Goal: Check status: Check status

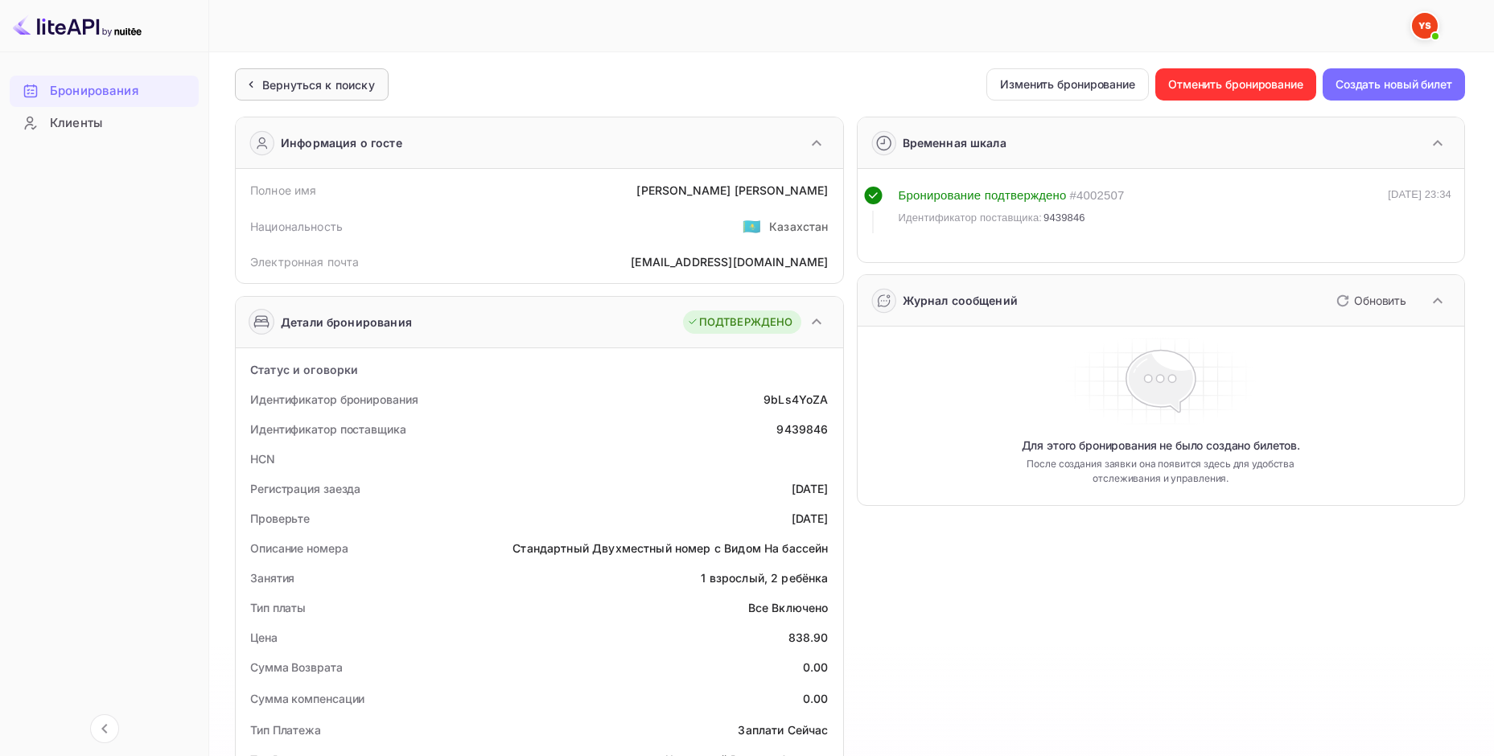
click at [298, 69] on div "Вернуться к поиску" at bounding box center [312, 84] width 154 height 32
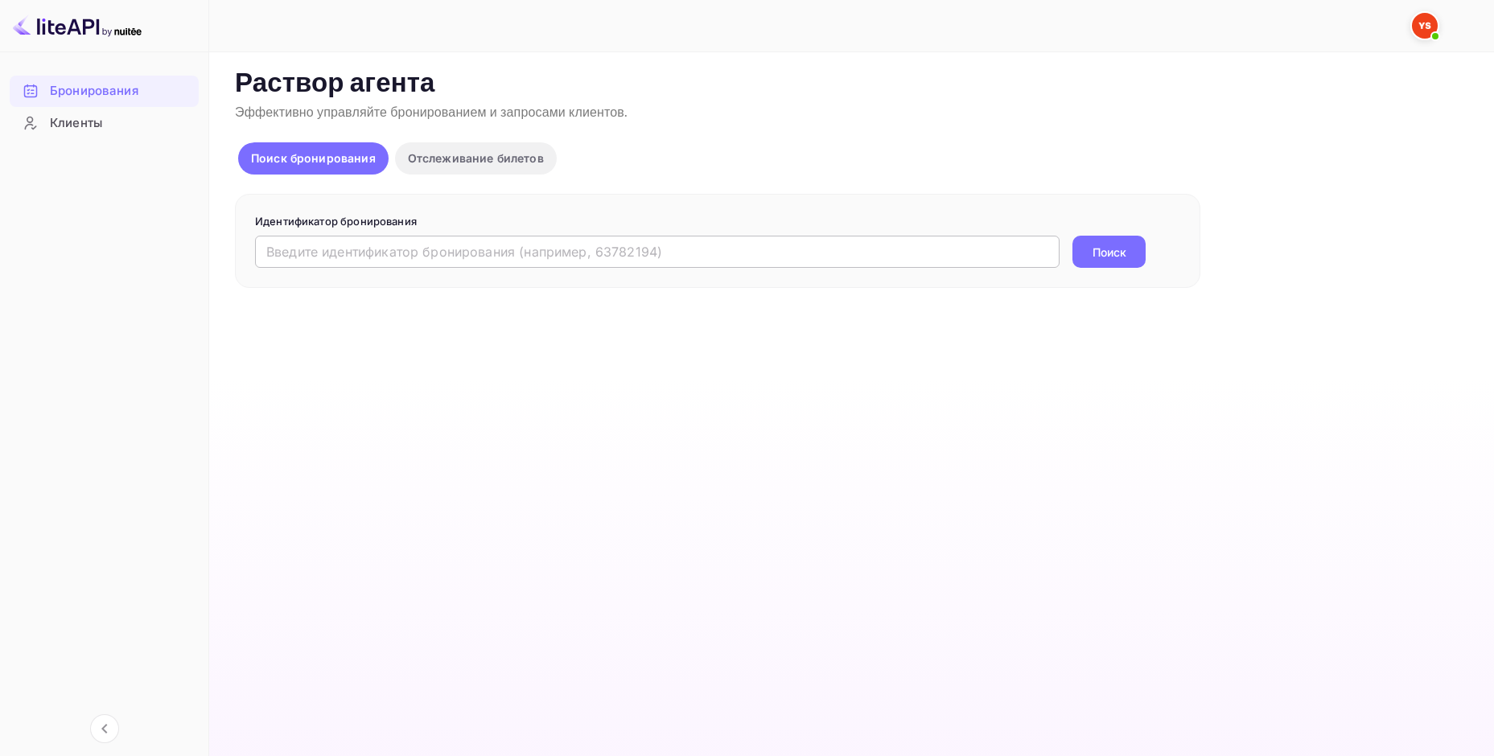
click at [484, 248] on input "text" at bounding box center [657, 252] width 805 height 32
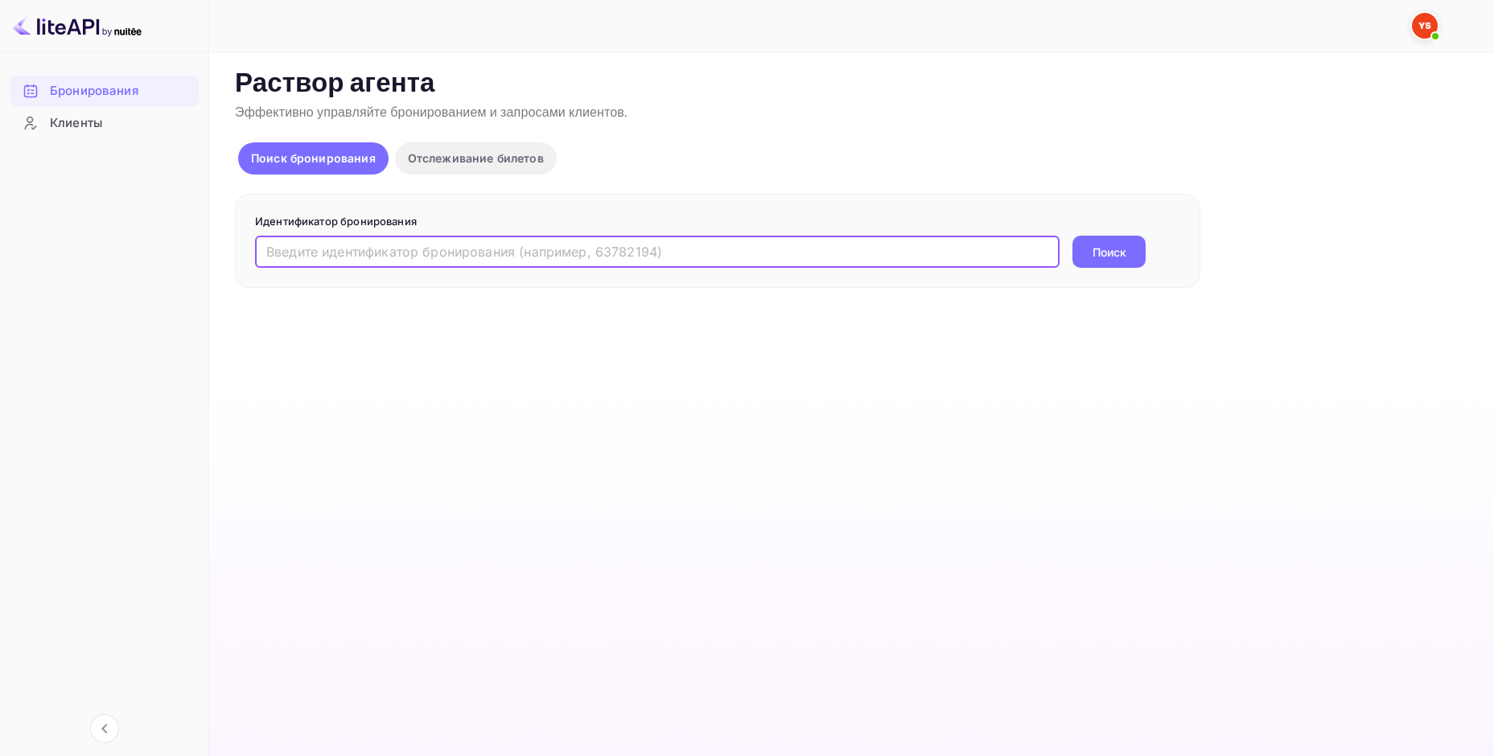
paste input "9787788"
type input "9787788"
click at [1089, 247] on button "Поиск" at bounding box center [1108, 252] width 73 height 32
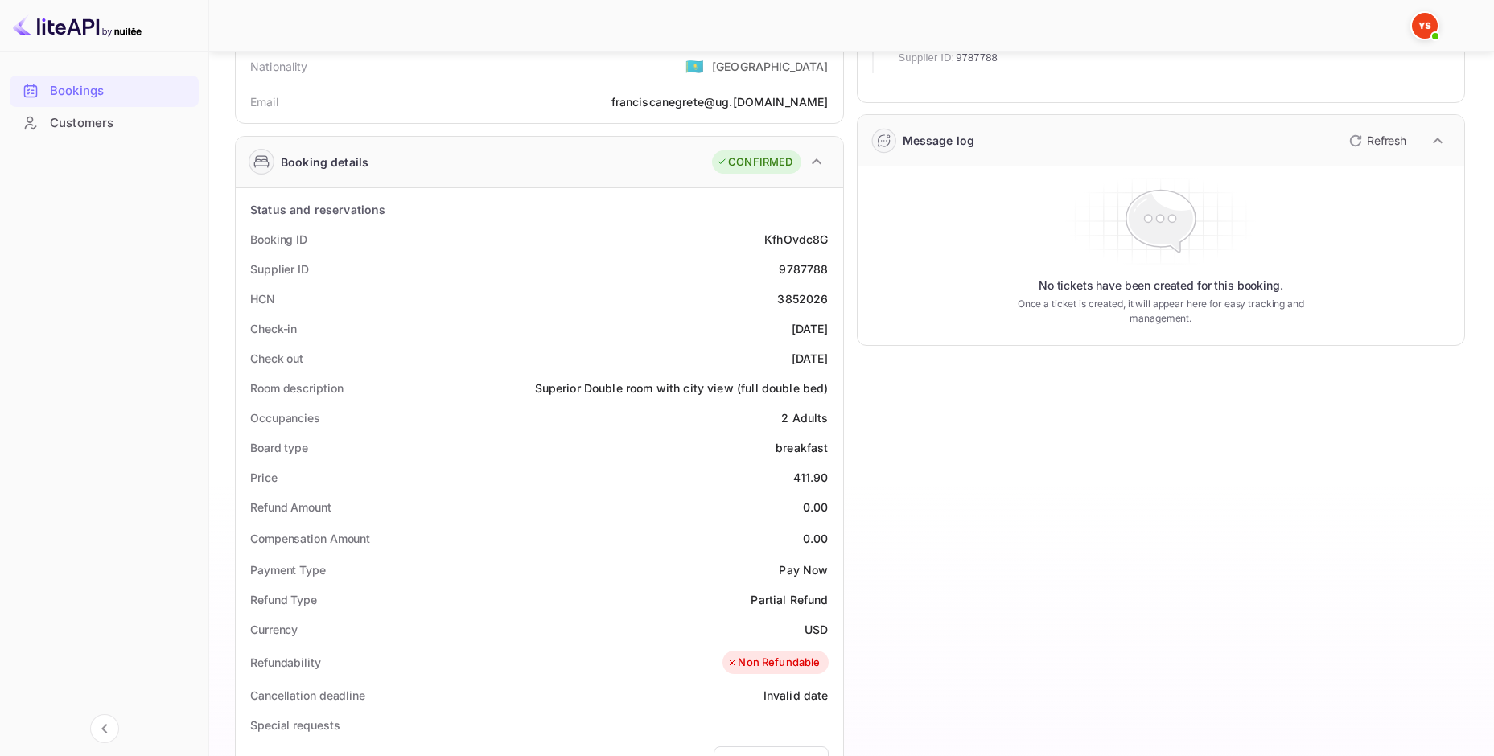
scroll to position [161, 0]
drag, startPoint x: 796, startPoint y: 474, endPoint x: 833, endPoint y: 471, distance: 37.1
click at [833, 471] on div "Price 411.90" at bounding box center [539, 477] width 595 height 30
copy div "411.90"
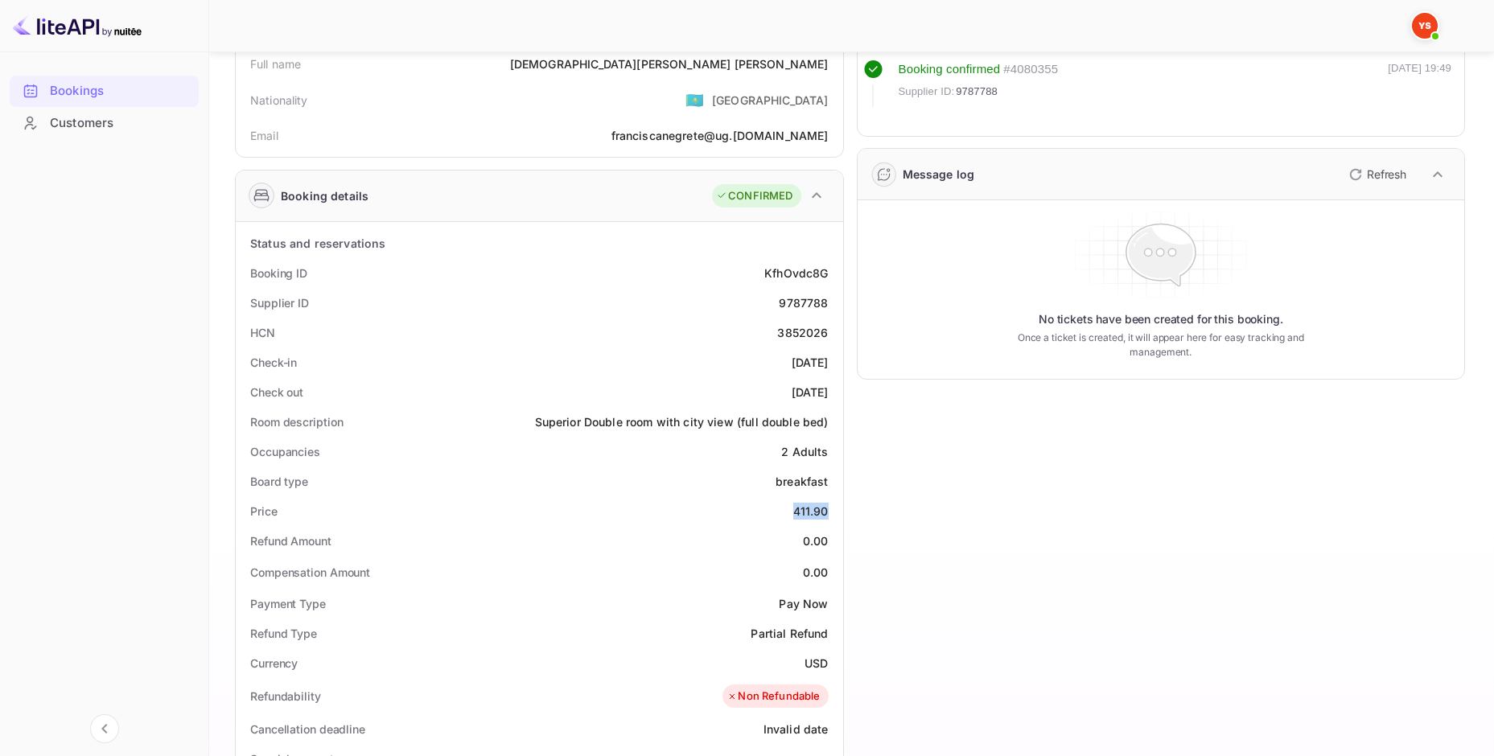
scroll to position [0, 0]
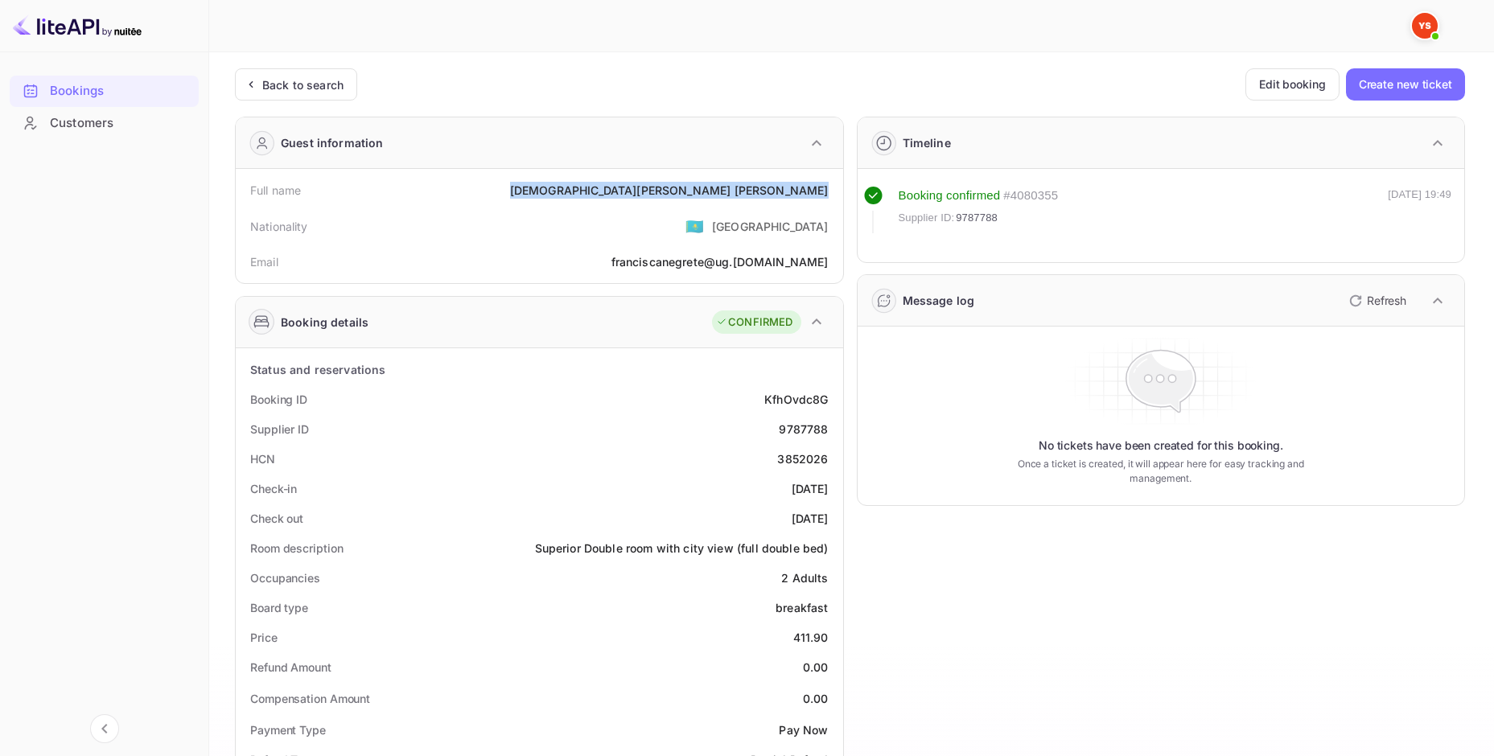
drag, startPoint x: 631, startPoint y: 191, endPoint x: 826, endPoint y: 195, distance: 195.6
click at [826, 195] on div "[PERSON_NAME] [PERSON_NAME]" at bounding box center [669, 190] width 319 height 17
copy div "[PERSON_NAME] [PERSON_NAME]"
click at [298, 84] on ya-tr-span "Back to search" at bounding box center [302, 85] width 81 height 14
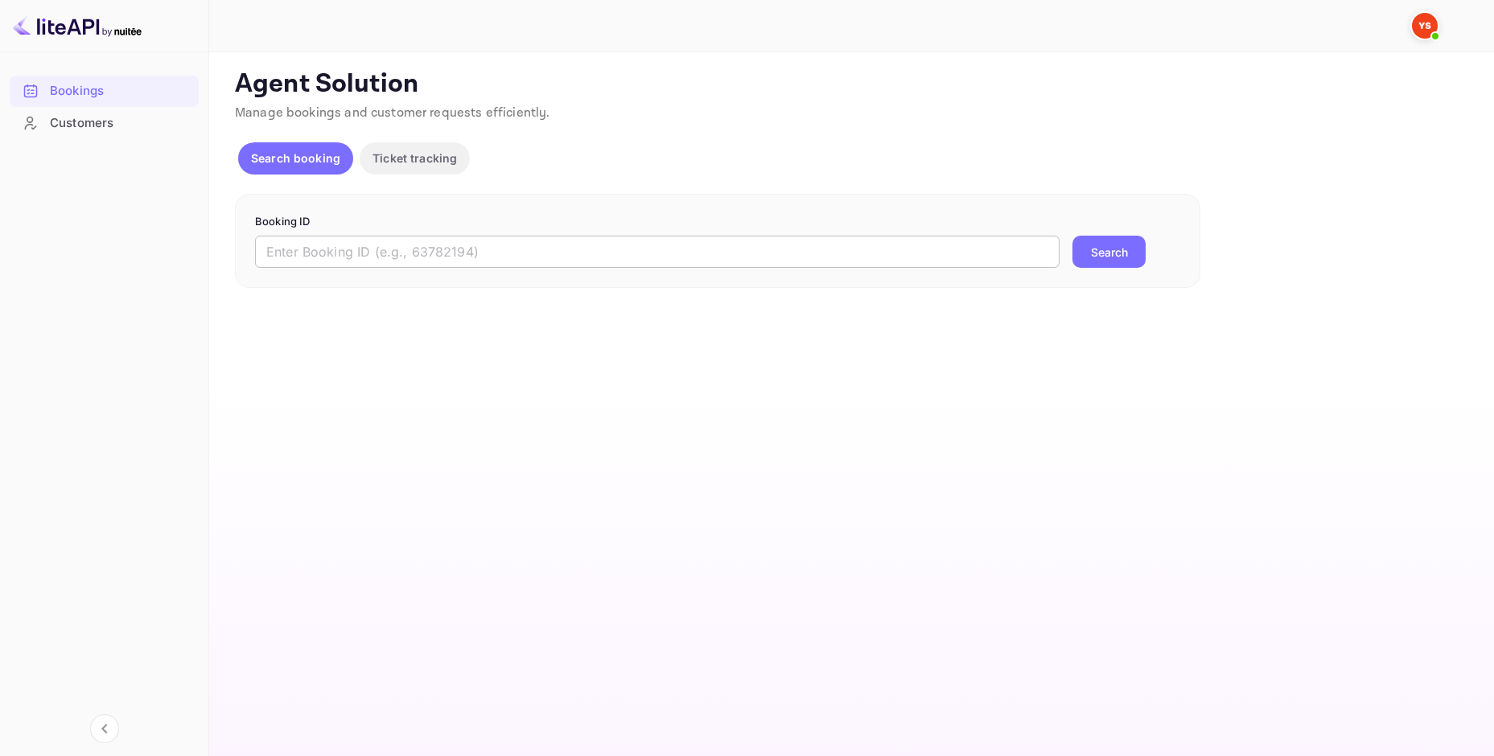
click at [385, 260] on input "text" at bounding box center [657, 252] width 805 height 32
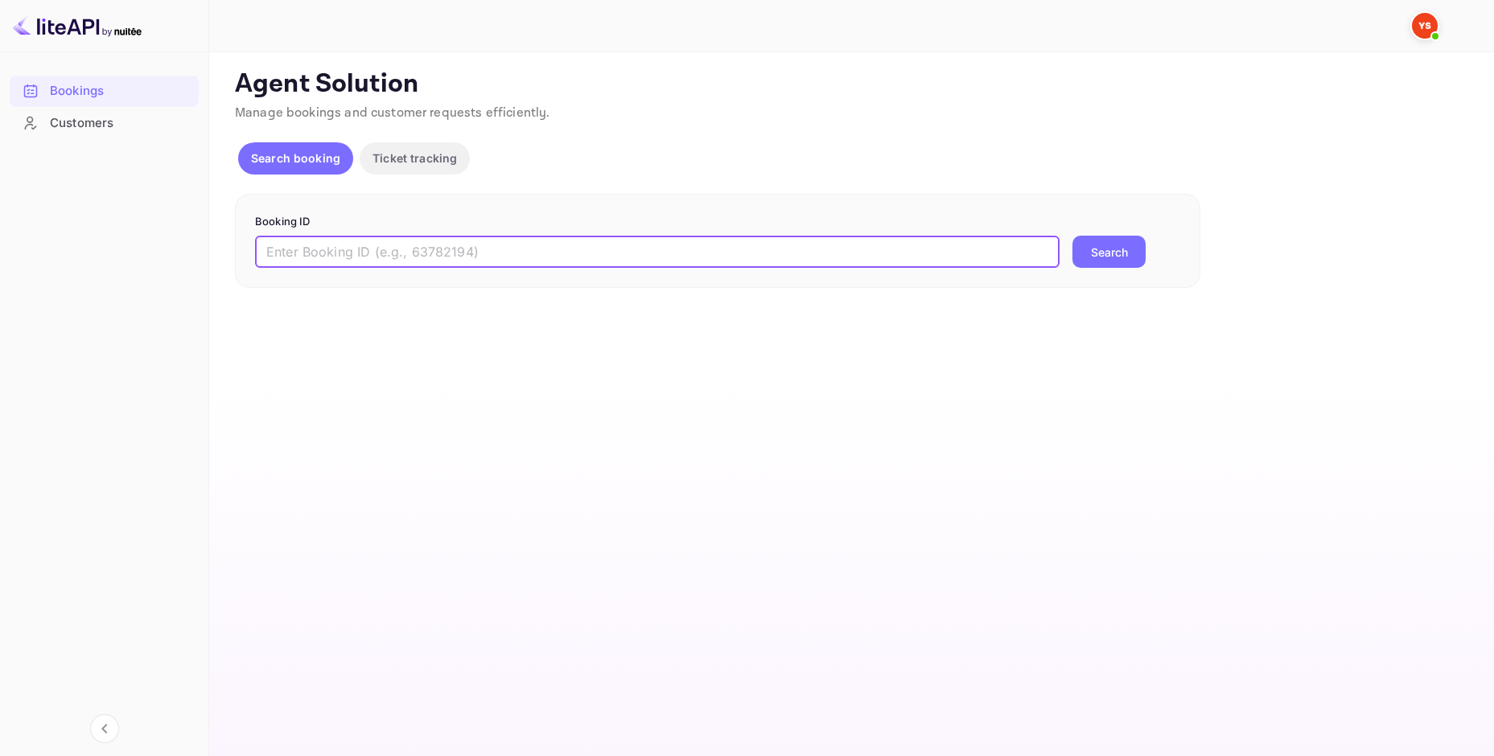
paste input "9945319"
type input "9945319"
click at [1072, 236] on button "Search" at bounding box center [1108, 252] width 73 height 32
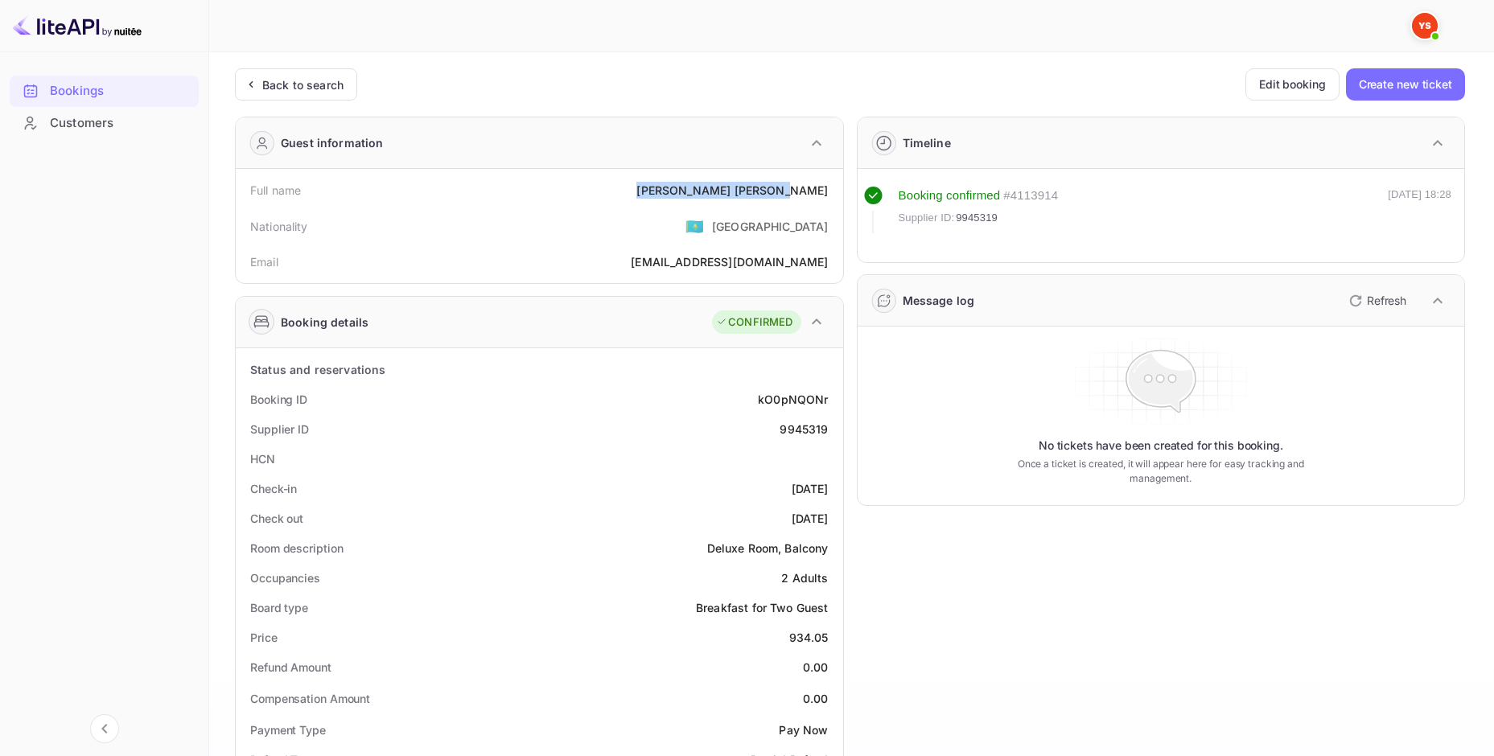
drag, startPoint x: 730, startPoint y: 186, endPoint x: 831, endPoint y: 200, distance: 101.5
click at [831, 200] on div "Full name [PERSON_NAME]" at bounding box center [539, 190] width 595 height 30
copy div "[PERSON_NAME]"
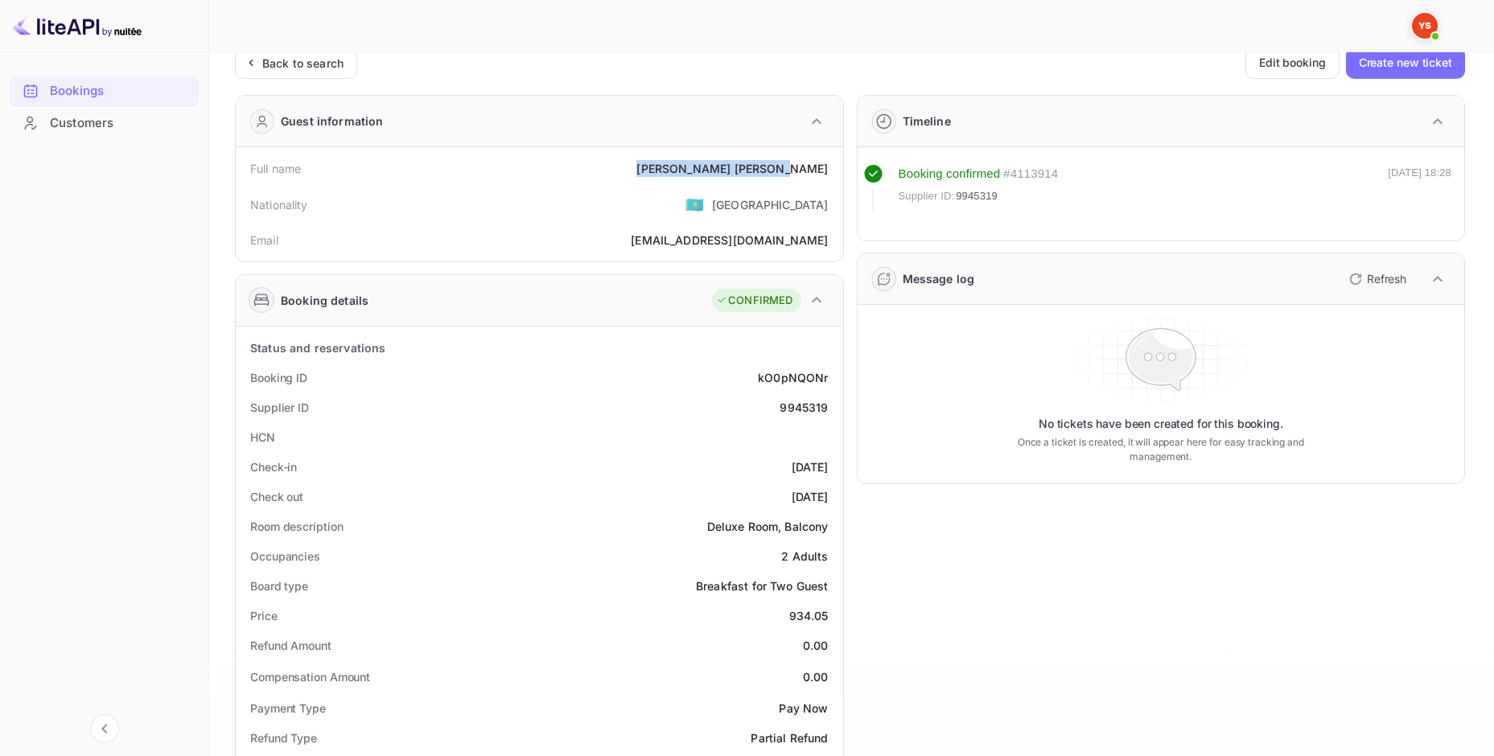
scroll to position [161, 0]
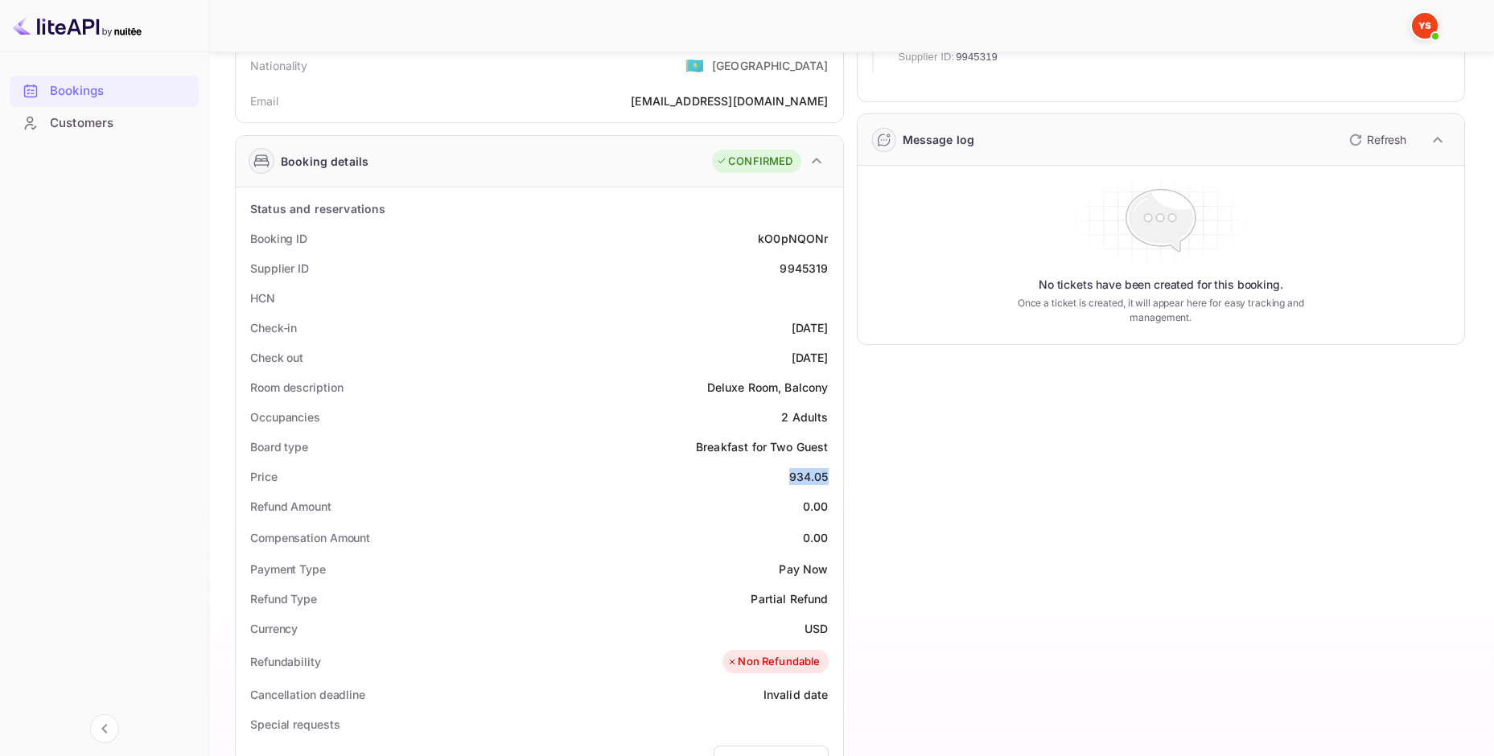
drag, startPoint x: 790, startPoint y: 476, endPoint x: 829, endPoint y: 484, distance: 39.4
click at [829, 484] on div "Price 934.05" at bounding box center [539, 477] width 595 height 30
copy div "934.05"
